Goal: Obtain resource: Download file/media

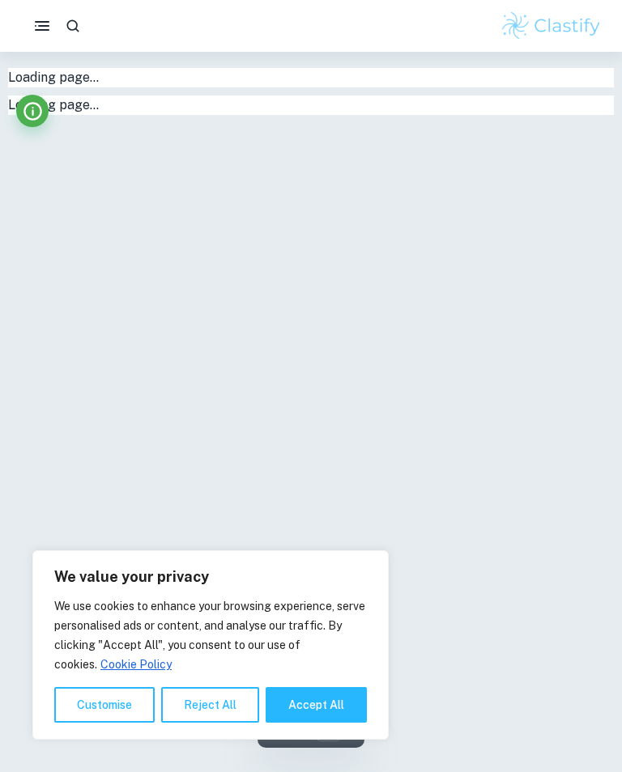
type input "1"
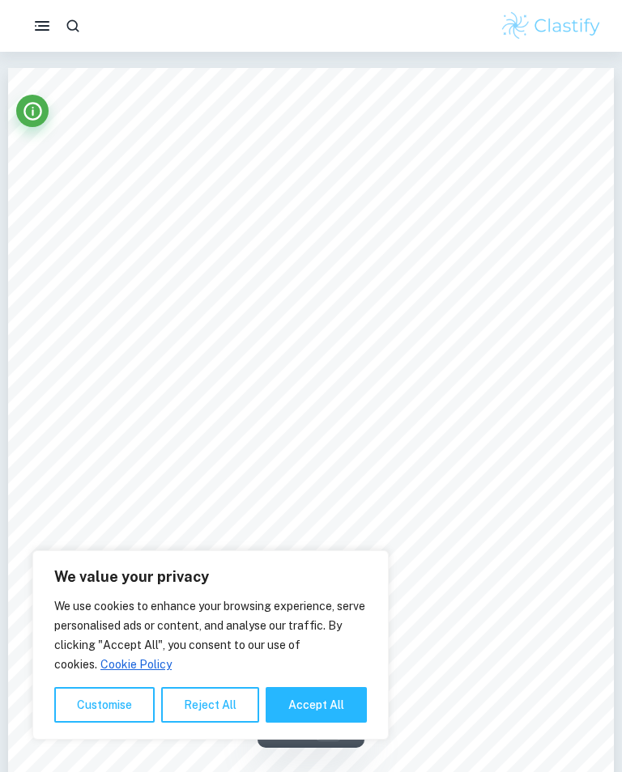
click at [320, 705] on button "Accept All" at bounding box center [316, 705] width 101 height 36
checkbox input "true"
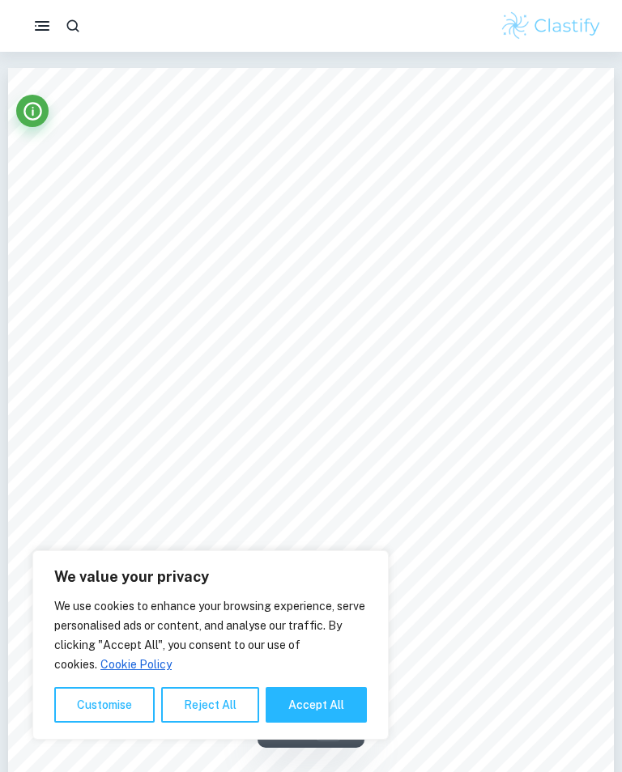
checkbox input "true"
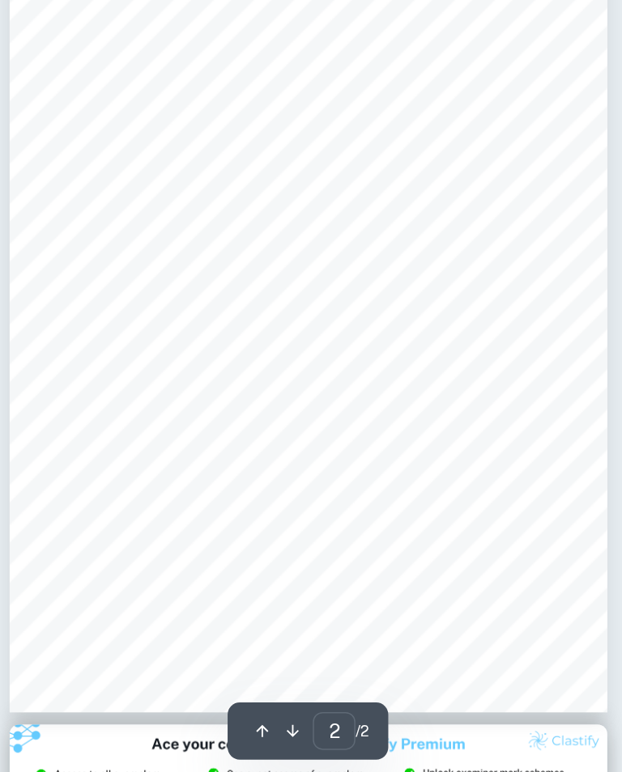
scroll to position [475, 0]
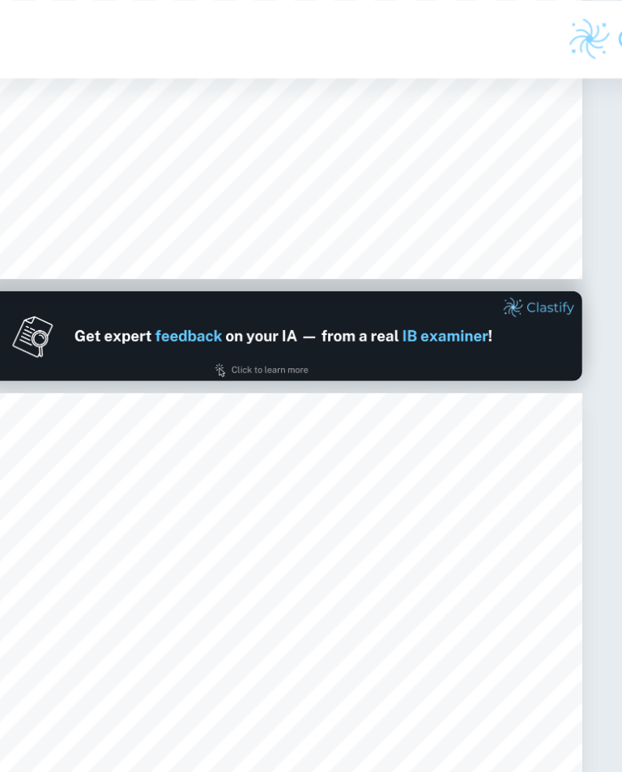
type input "1"
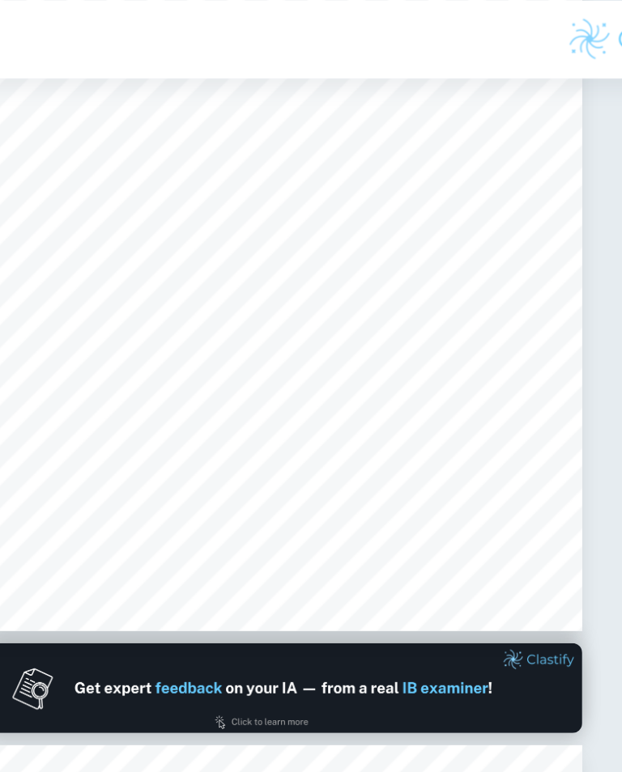
scroll to position [161, 0]
